Goal: Check status

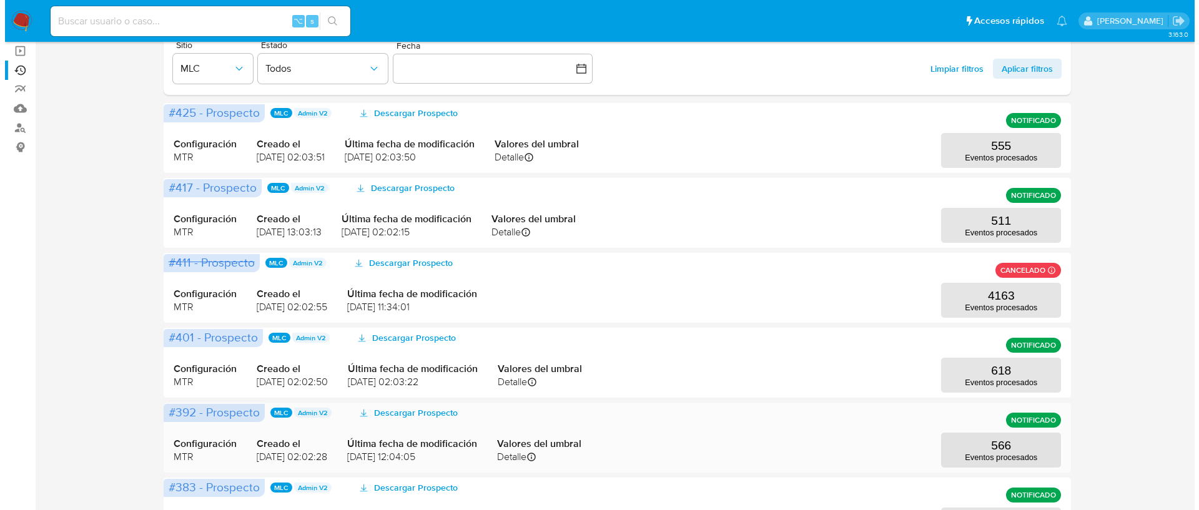
scroll to position [131, 0]
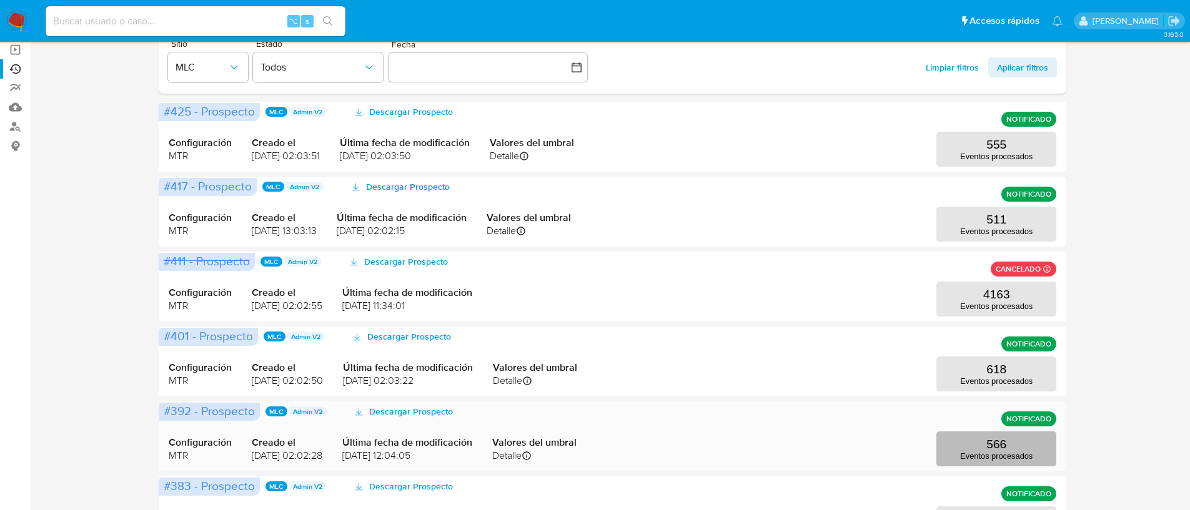
click at [987, 454] on p "Eventos procesados" at bounding box center [996, 456] width 72 height 9
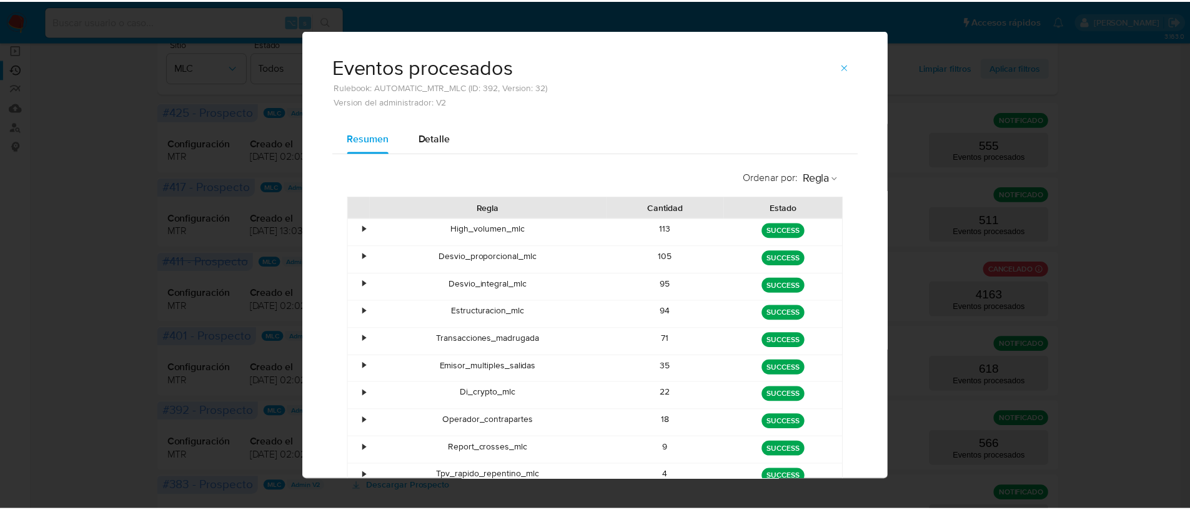
scroll to position [0, 0]
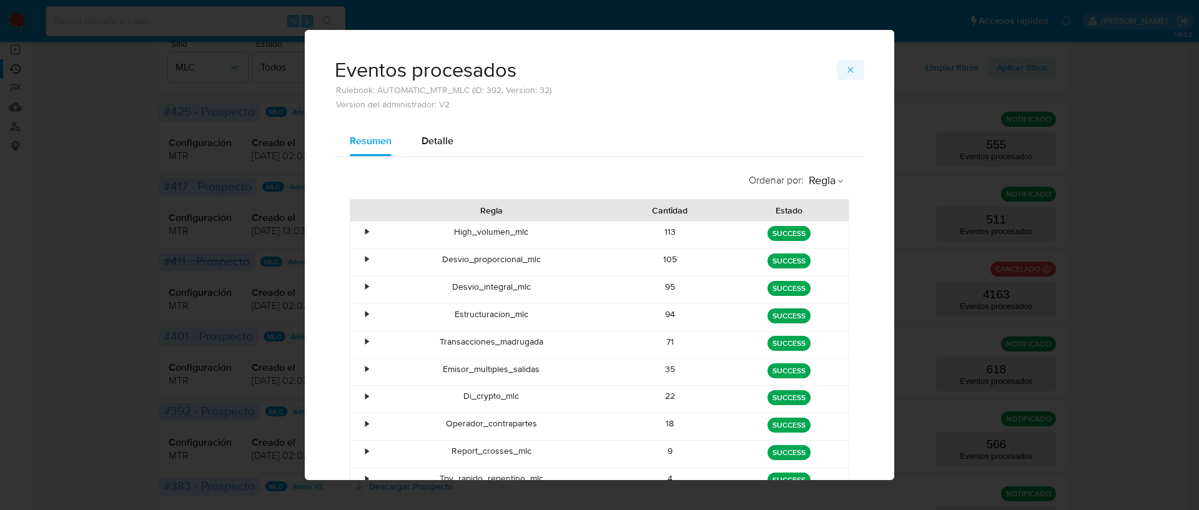
click at [848, 69] on icon "button" at bounding box center [851, 70] width 10 height 10
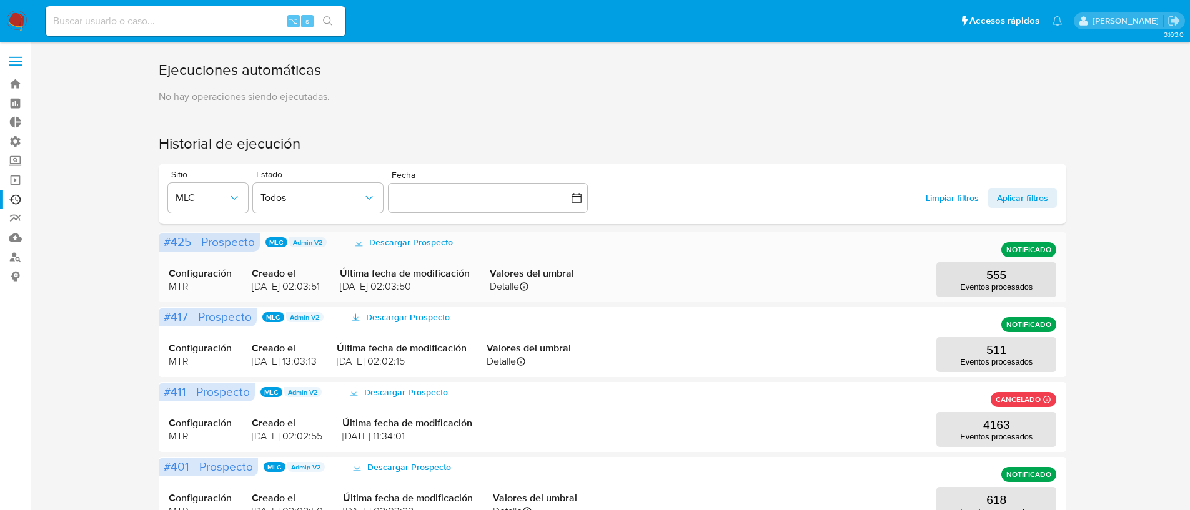
click at [972, 298] on div "#425 - Prospecto MLC Admin V2 Descargar Prospecto NOTIFICADO Configuración MTR …" at bounding box center [613, 267] width 908 height 70
click at [968, 288] on p "Eventos procesados" at bounding box center [996, 286] width 72 height 9
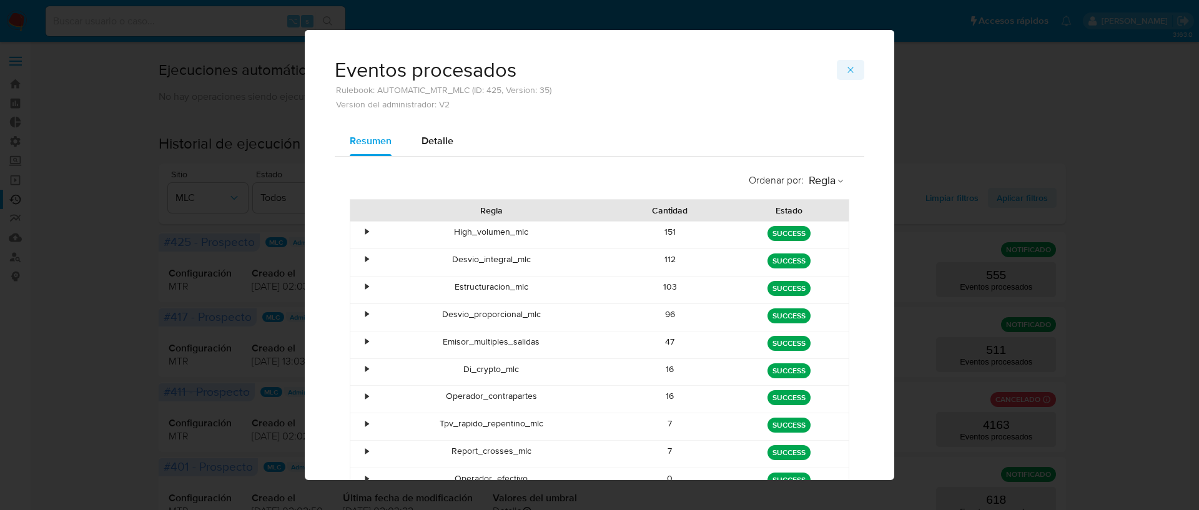
click at [838, 67] on button "button" at bounding box center [850, 70] width 27 height 20
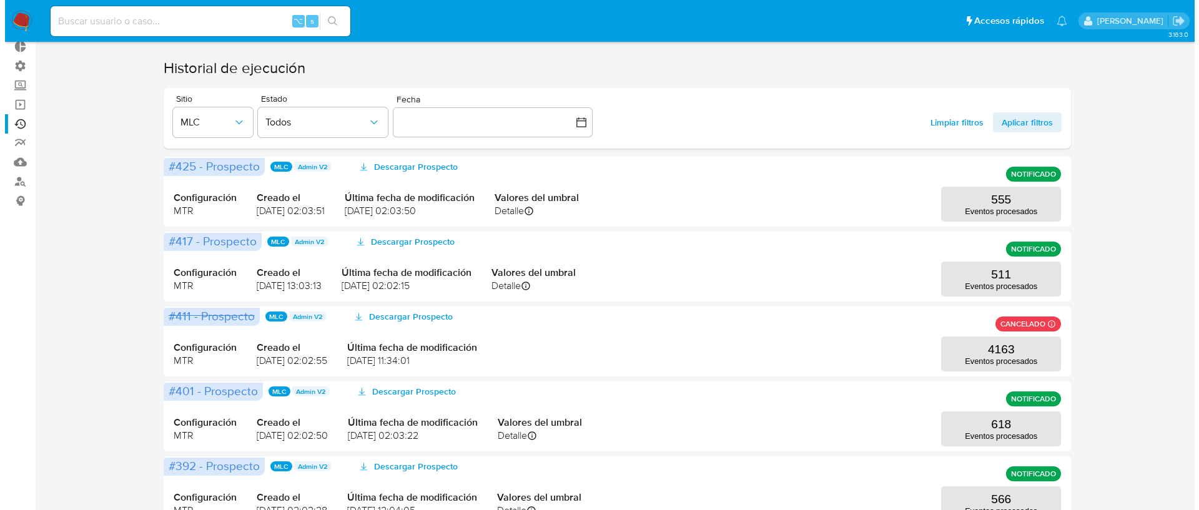
scroll to position [227, 0]
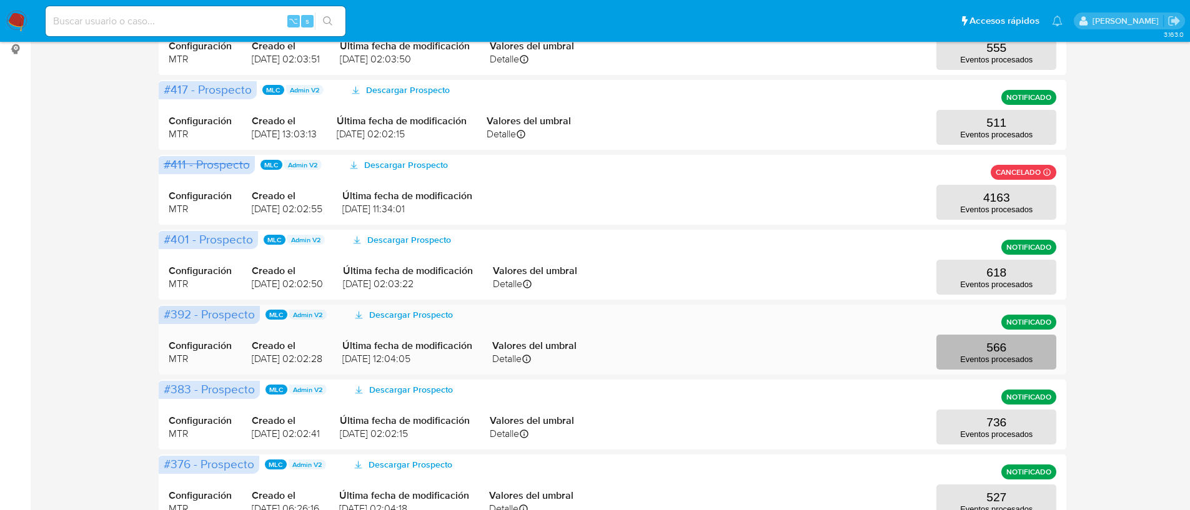
click at [996, 352] on p "566" at bounding box center [996, 348] width 20 height 14
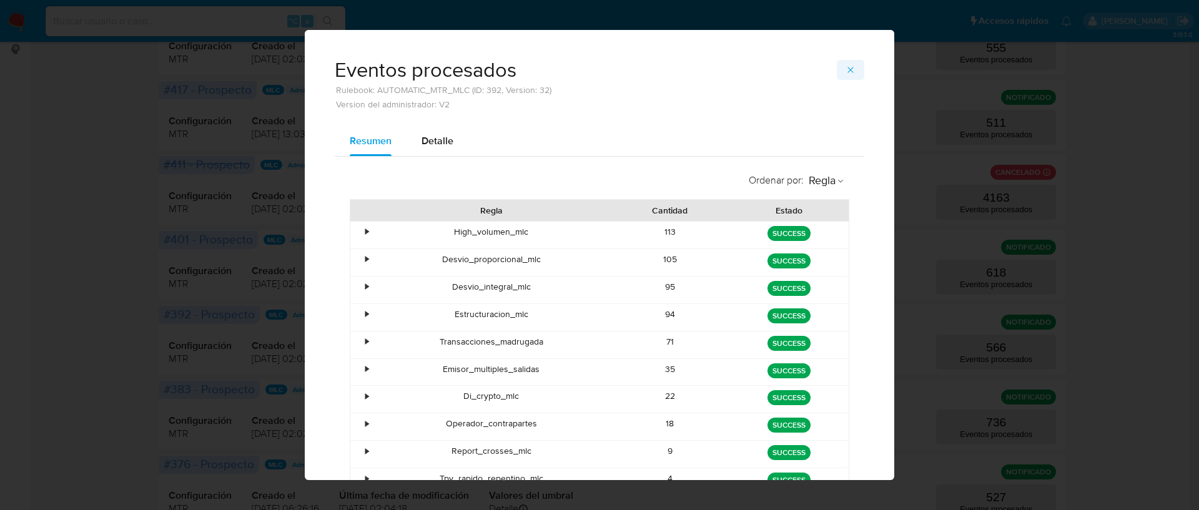
click at [846, 70] on icon "button" at bounding box center [851, 70] width 10 height 10
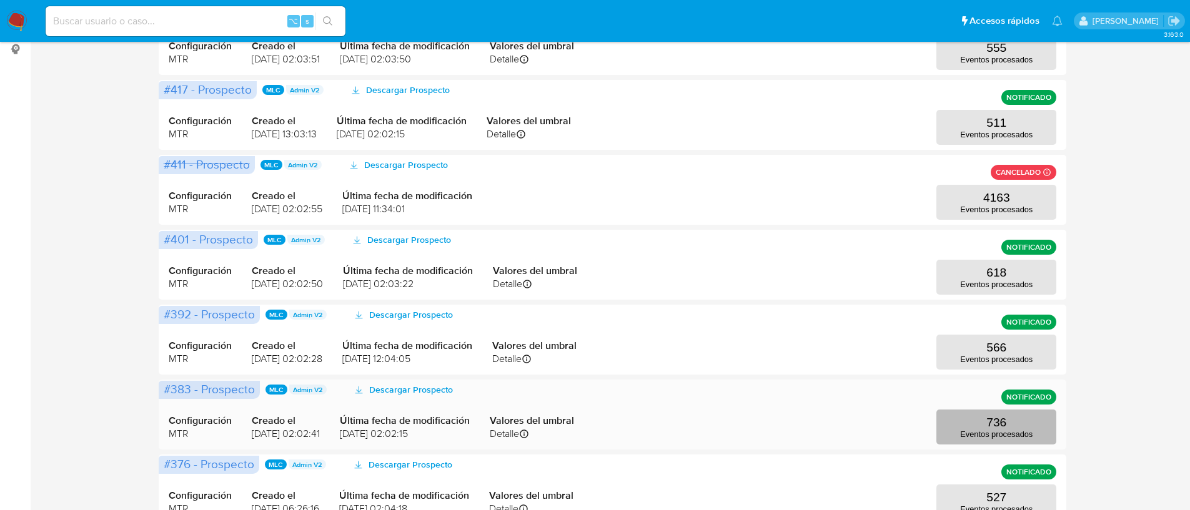
click at [996, 432] on p "Eventos procesados" at bounding box center [996, 434] width 72 height 9
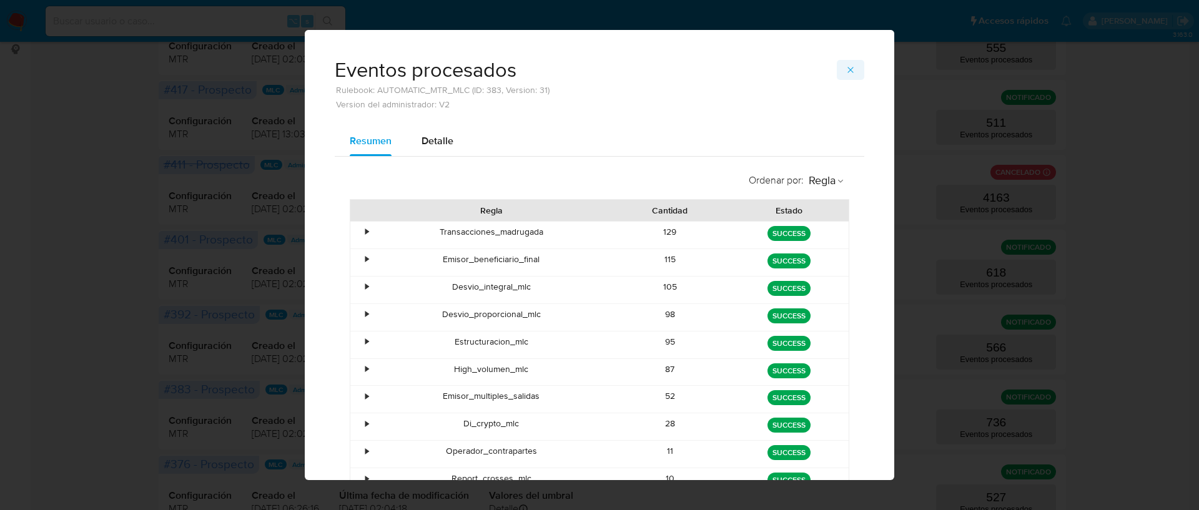
click at [839, 63] on button "button" at bounding box center [850, 70] width 27 height 20
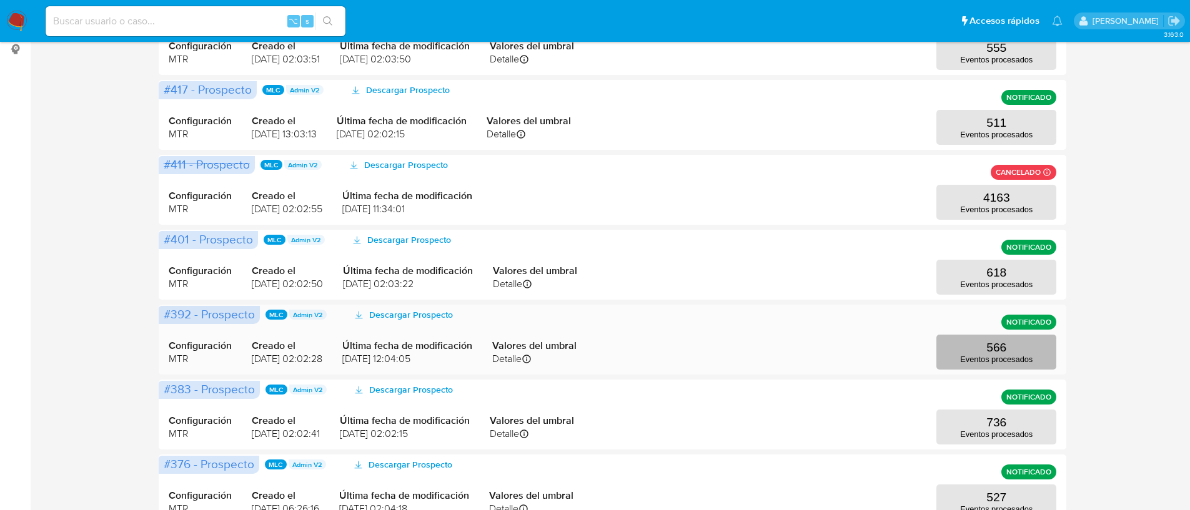
click at [977, 344] on button "566 Eventos procesados" at bounding box center [996, 352] width 120 height 35
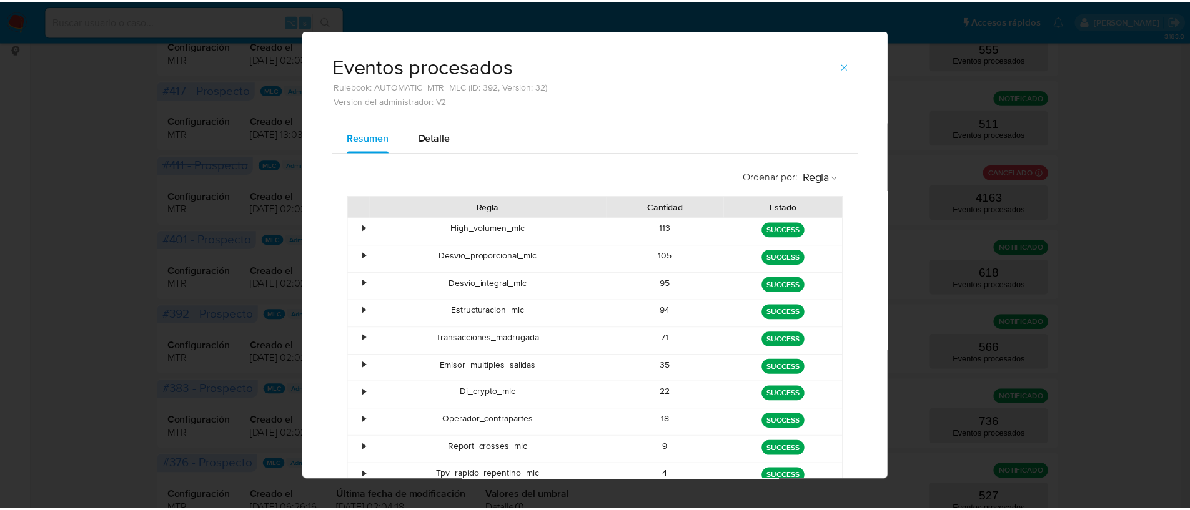
scroll to position [0, 0]
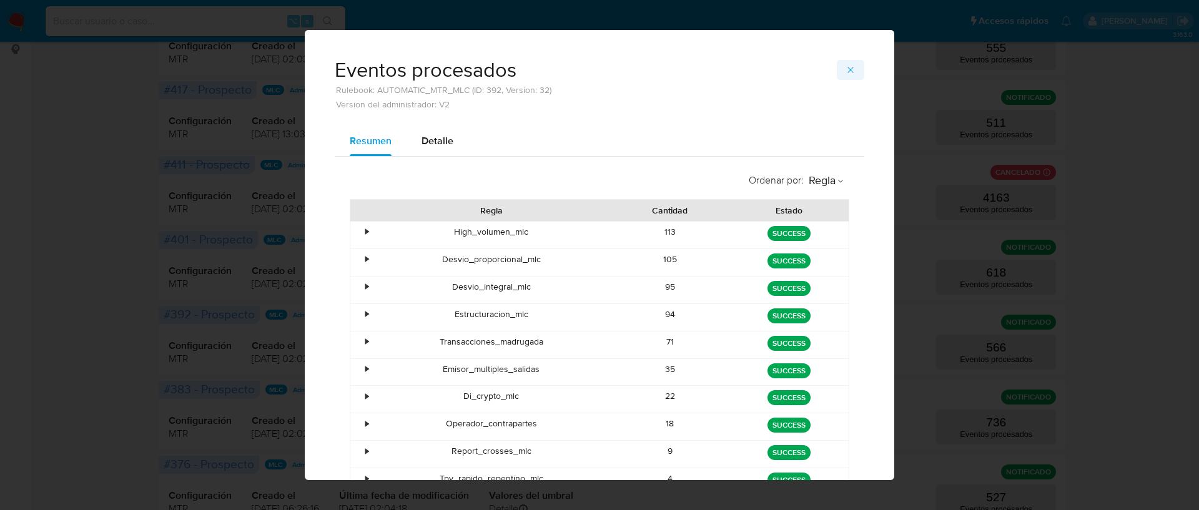
click at [846, 69] on icon "button" at bounding box center [851, 70] width 10 height 10
